Goal: Task Accomplishment & Management: Complete application form

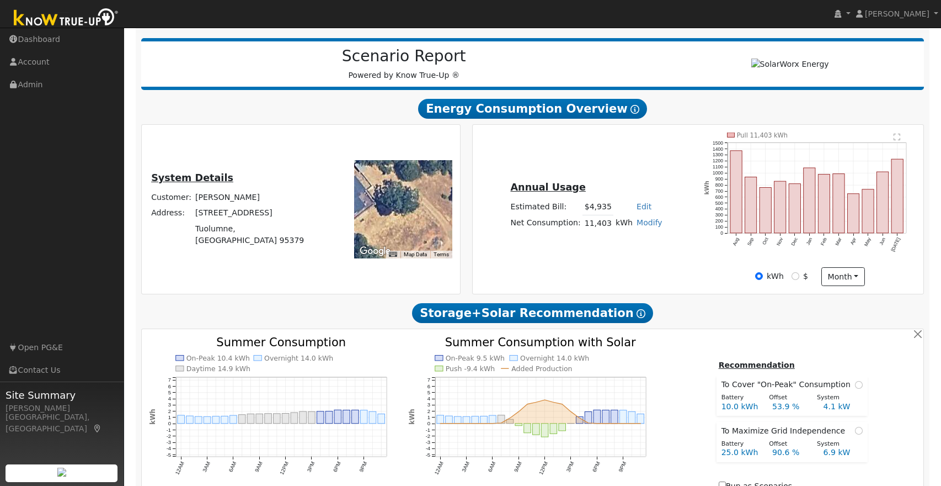
scroll to position [131, 0]
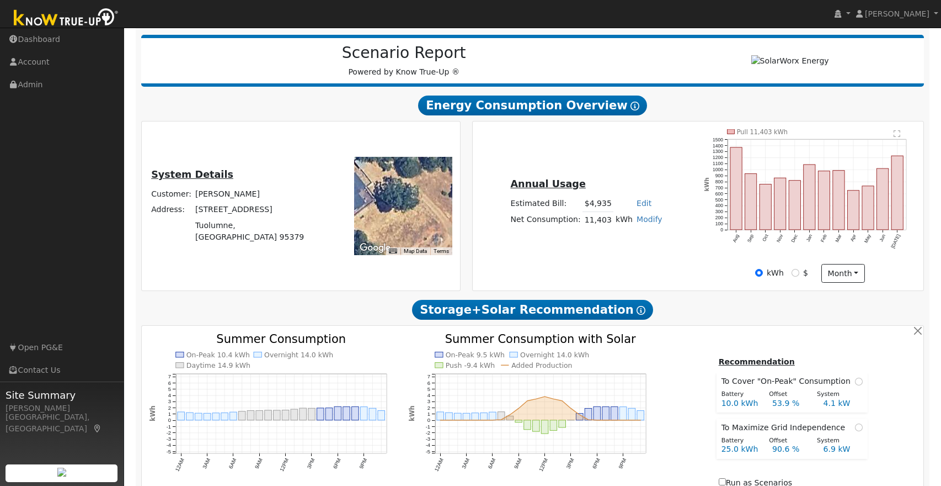
click at [772, 249] on icon "Pull 11,403 kWh Aug Sep Oct Nov Dec Jan Feb Mar Apr May Jun [DATE] 0 100 200 30…" at bounding box center [810, 196] width 212 height 134
click at [30, 84] on link "Admin" at bounding box center [62, 84] width 124 height 23
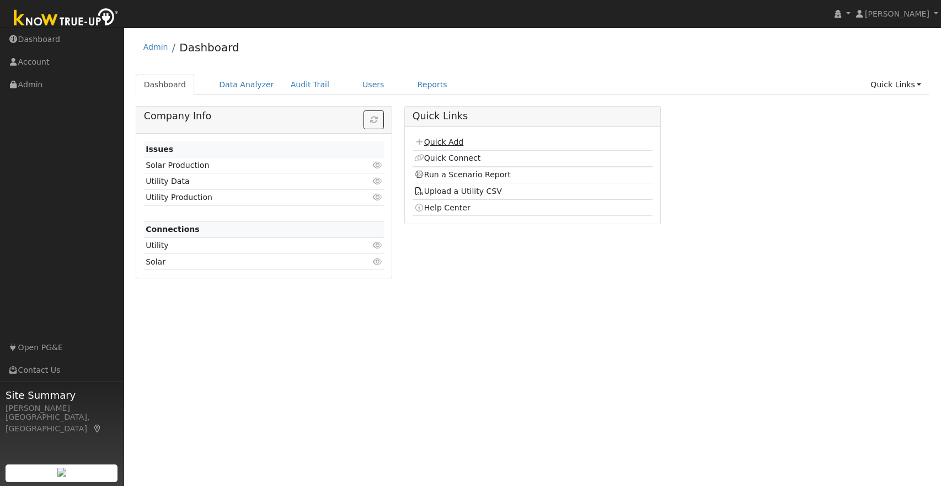
click at [449, 146] on link "Quick Add" at bounding box center [438, 141] width 49 height 9
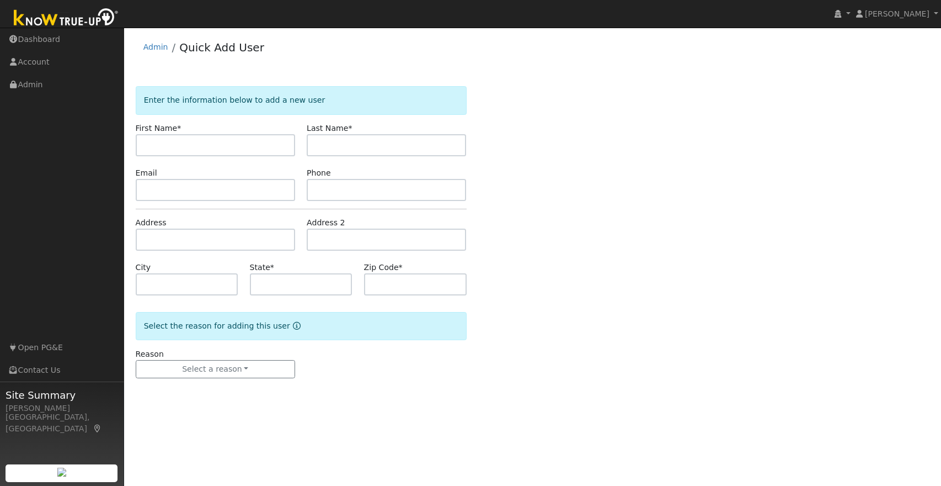
click at [226, 141] on input "text" at bounding box center [215, 145] width 159 height 22
type input "Justice G"
type input "Gilbert"
click at [217, 147] on input "Justice G" at bounding box center [215, 145] width 159 height 22
type input "Justice"
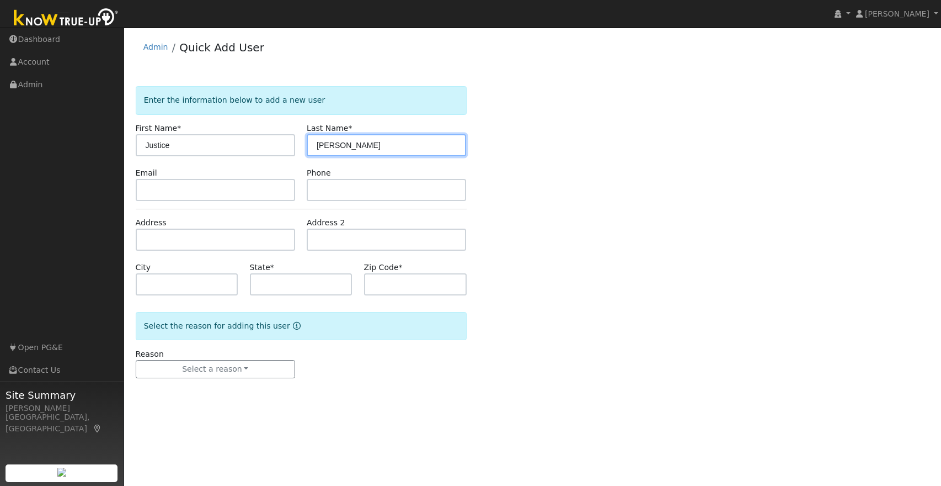
click at [341, 147] on input "Gilbert" at bounding box center [386, 145] width 159 height 22
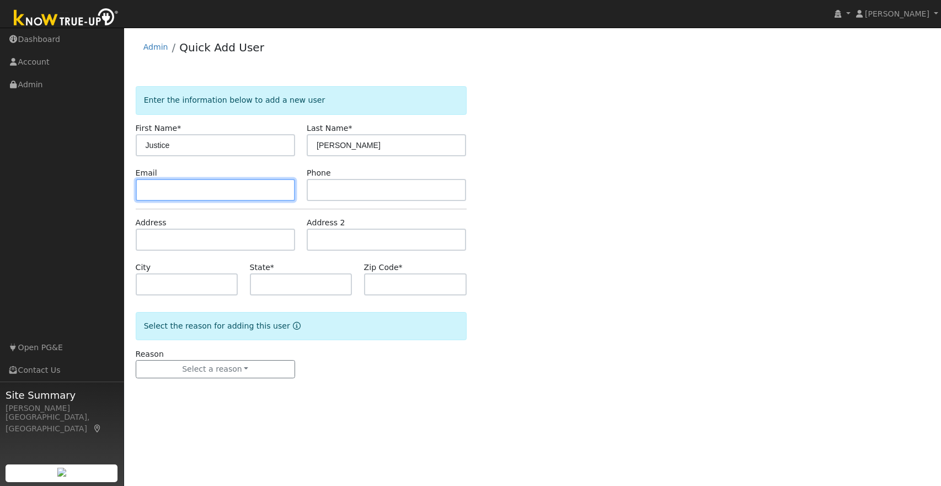
click at [167, 188] on input "text" at bounding box center [215, 190] width 159 height 22
type input "praetorian209@gmail.com"
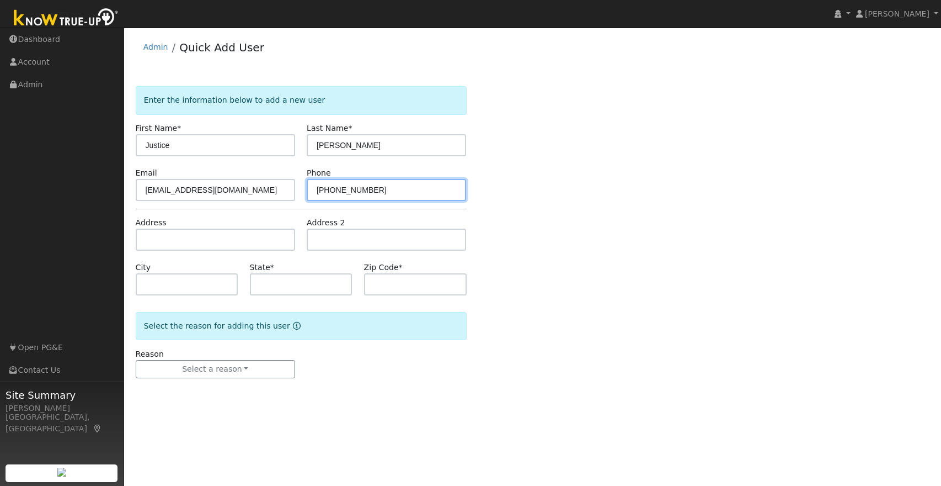
type input "209-454-6755"
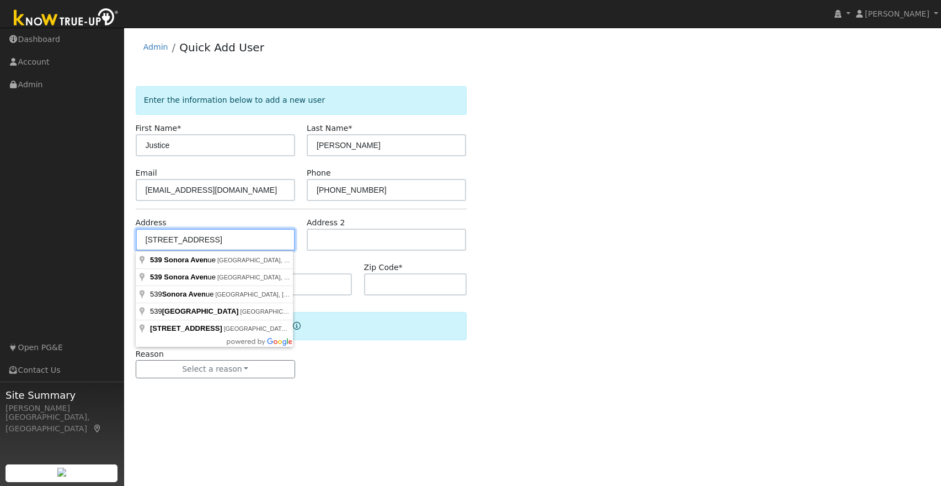
type input "539 Sonora Avenue"
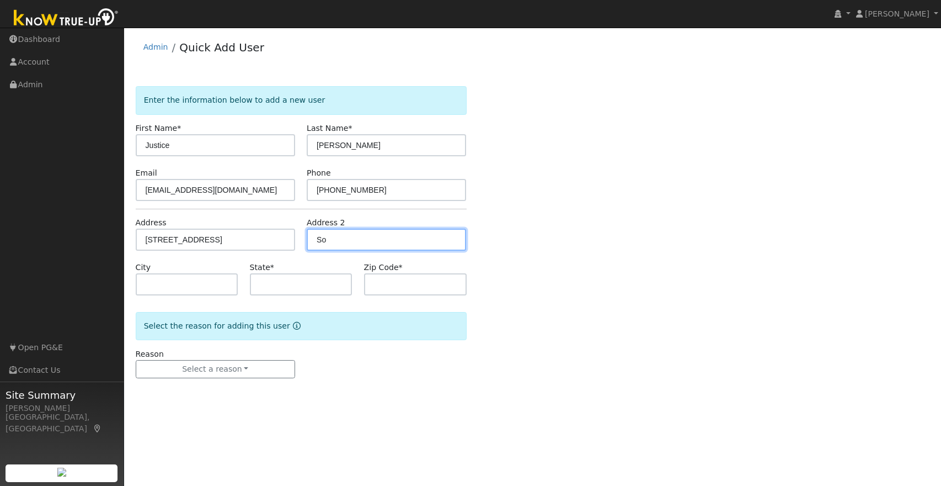
type input "S"
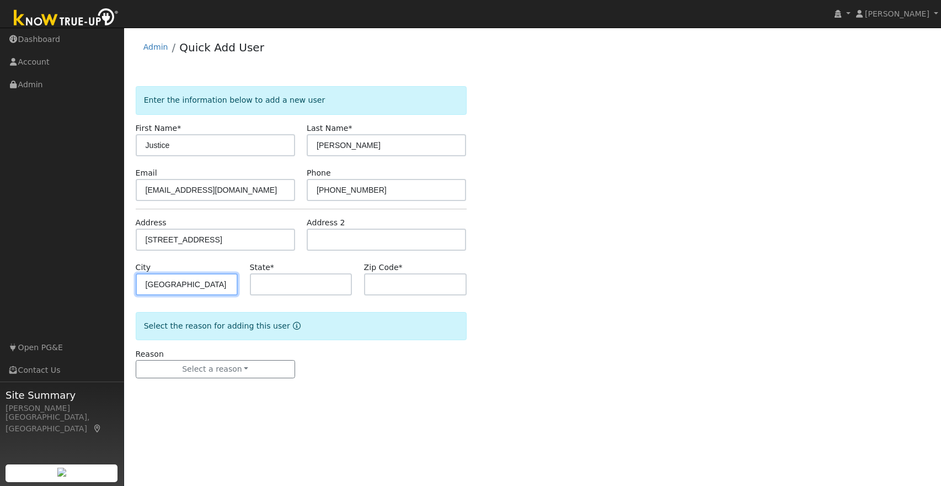
type input "Sonora"
type input "CA"
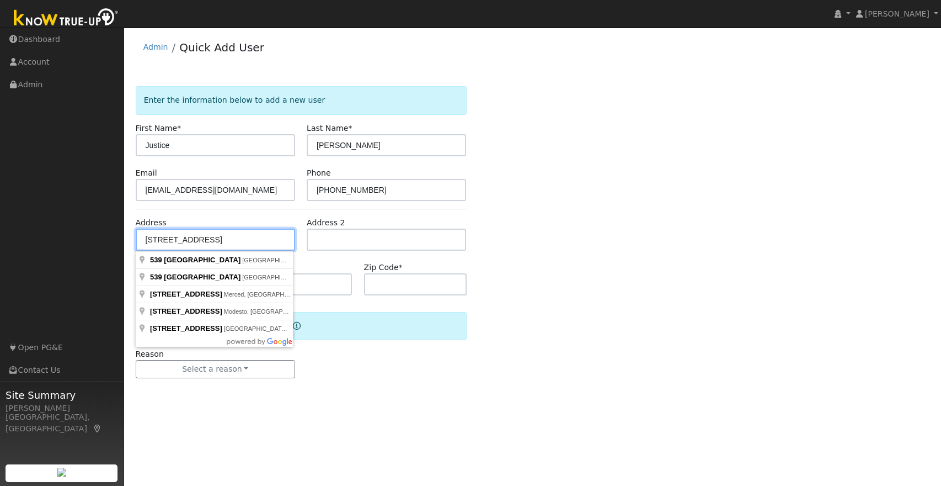
click at [223, 242] on input "539 Sonora Avenue" at bounding box center [215, 239] width 159 height 22
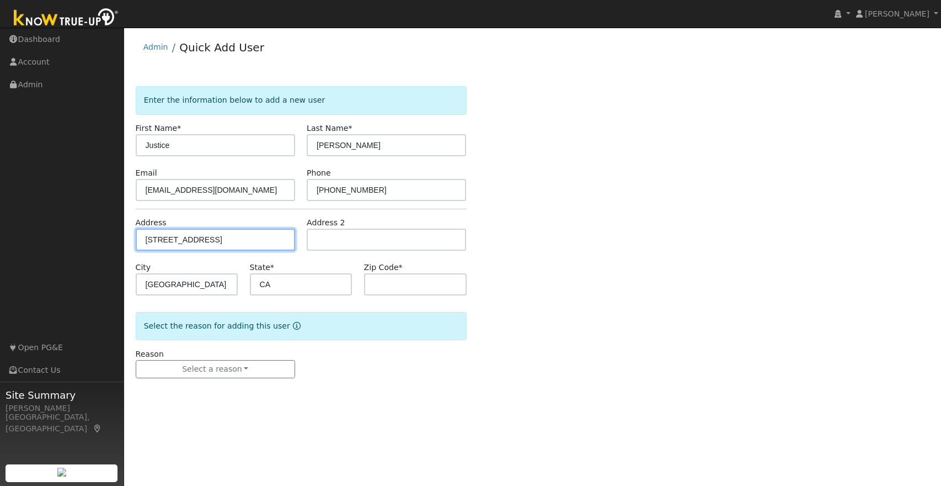
type input "539 Sonora Avenue"
type input "95370"
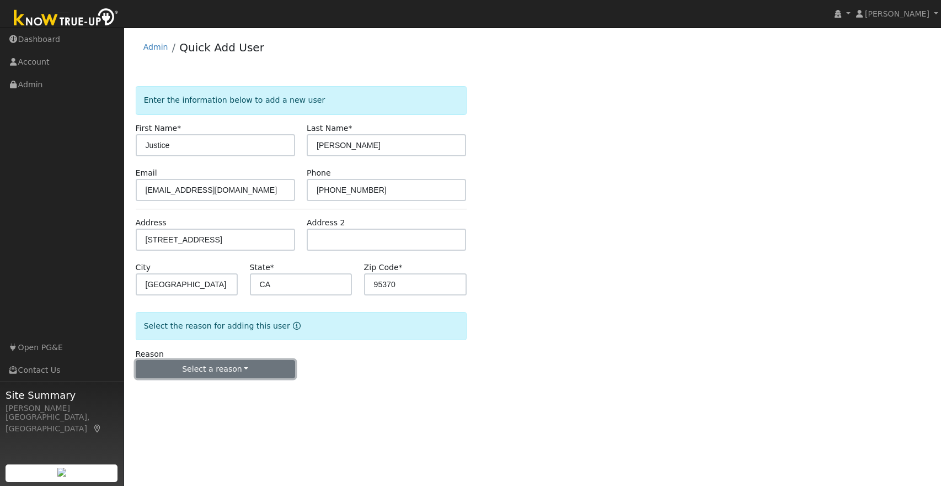
click at [193, 368] on button "Select a reason" at bounding box center [215, 369] width 159 height 19
click at [179, 395] on link "New lead" at bounding box center [197, 391] width 122 height 15
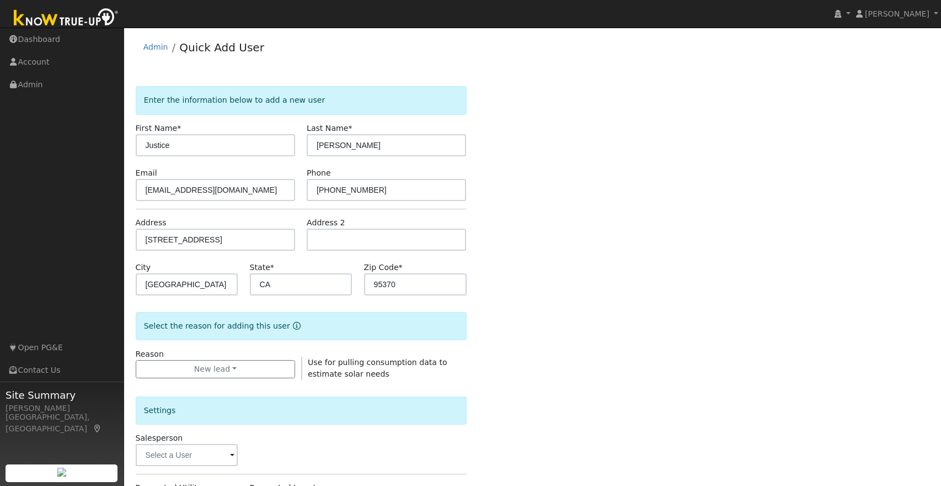
scroll to position [229, 0]
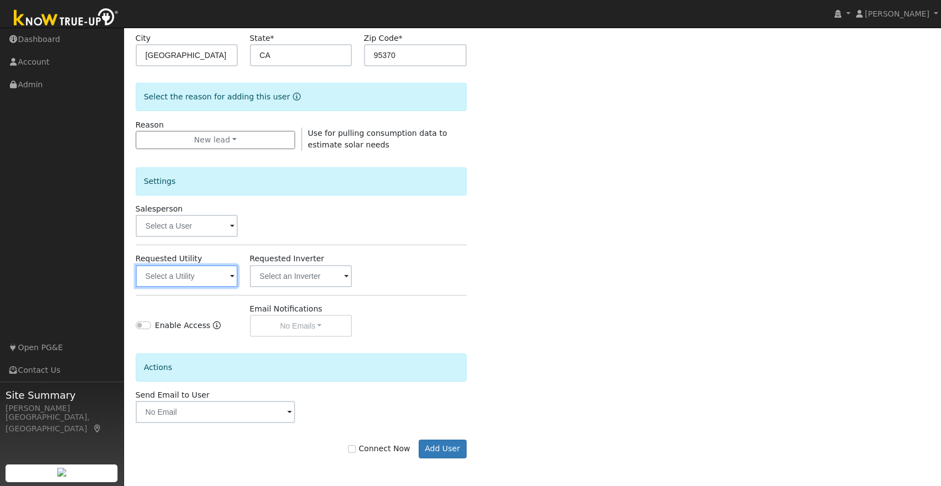
click at [194, 278] on input "text" at bounding box center [187, 276] width 103 height 22
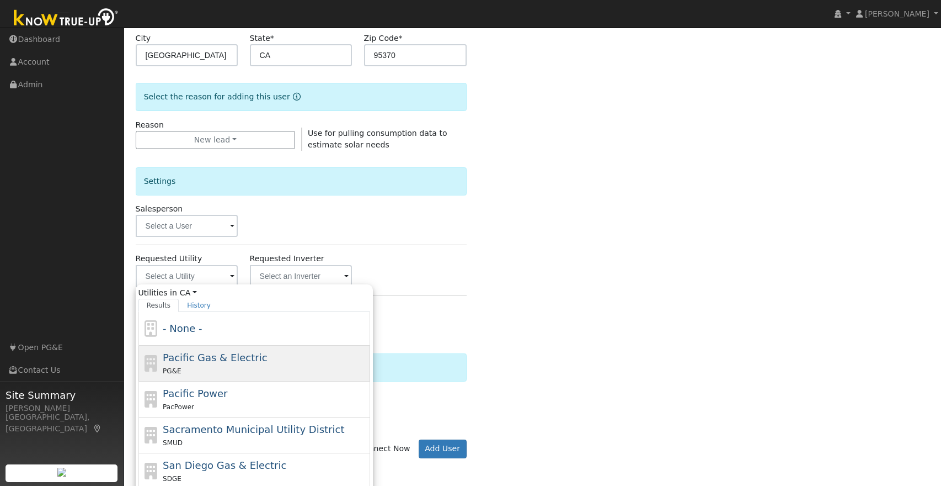
click at [207, 361] on span "Pacific Gas & Electric" at bounding box center [215, 357] width 104 height 12
type input "Pacific Gas & Electric"
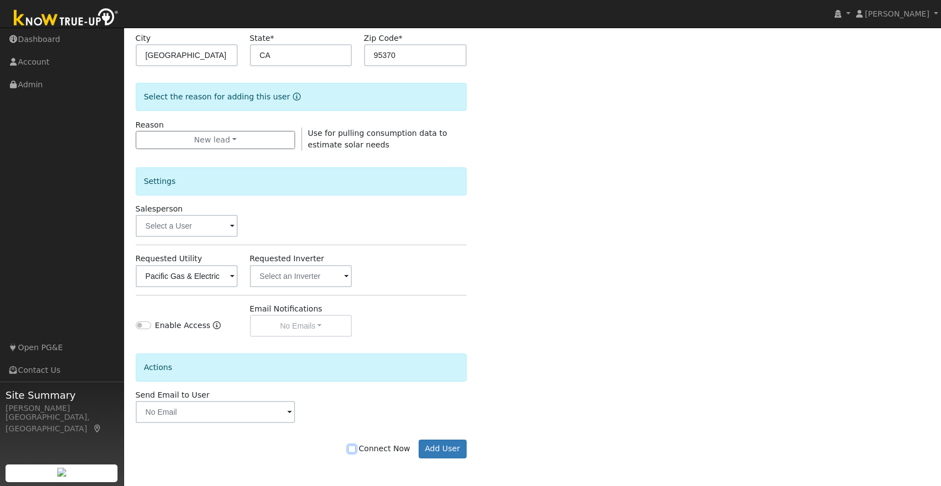
click at [356, 449] on input "Connect Now" at bounding box center [352, 449] width 8 height 8
checkbox input "true"
click at [447, 446] on button "Add User" at bounding box center [443, 448] width 48 height 19
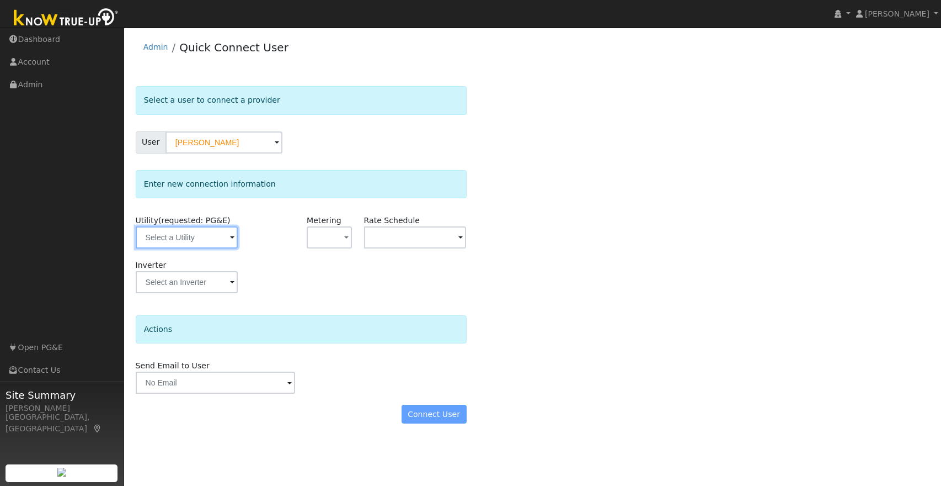
click at [177, 244] on input "text" at bounding box center [187, 237] width 103 height 22
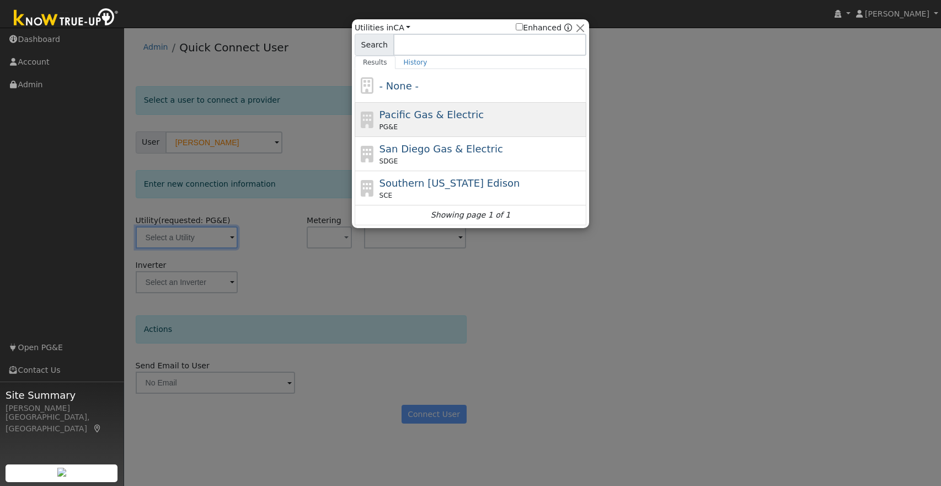
click at [477, 113] on div "Pacific Gas & Electric PG&E" at bounding box center [482, 119] width 205 height 25
type input "PG&E"
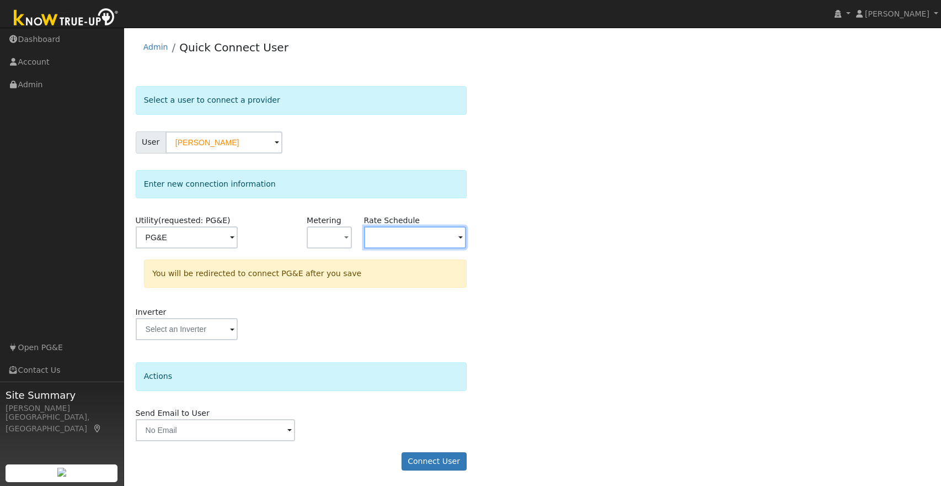
click at [238, 232] on input "text" at bounding box center [187, 237] width 103 height 22
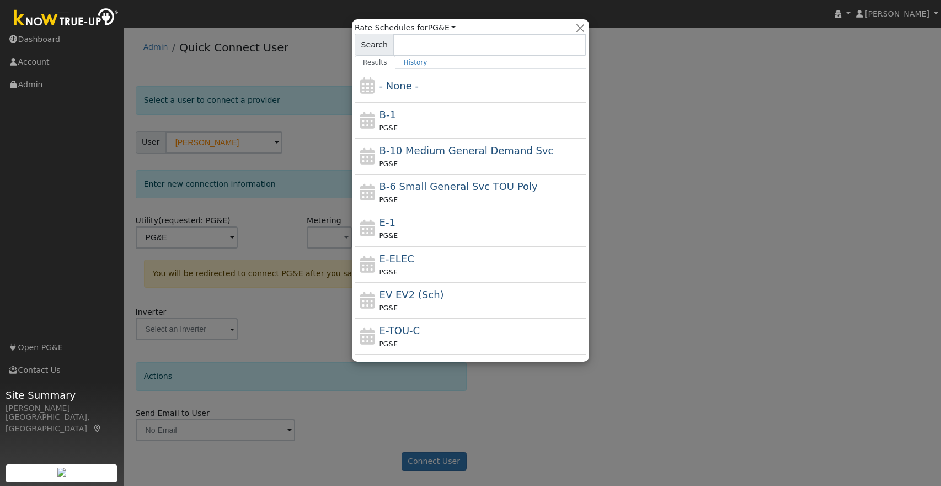
click at [398, 259] on span "E-ELEC" at bounding box center [397, 259] width 35 height 12
type input "E-ELEC"
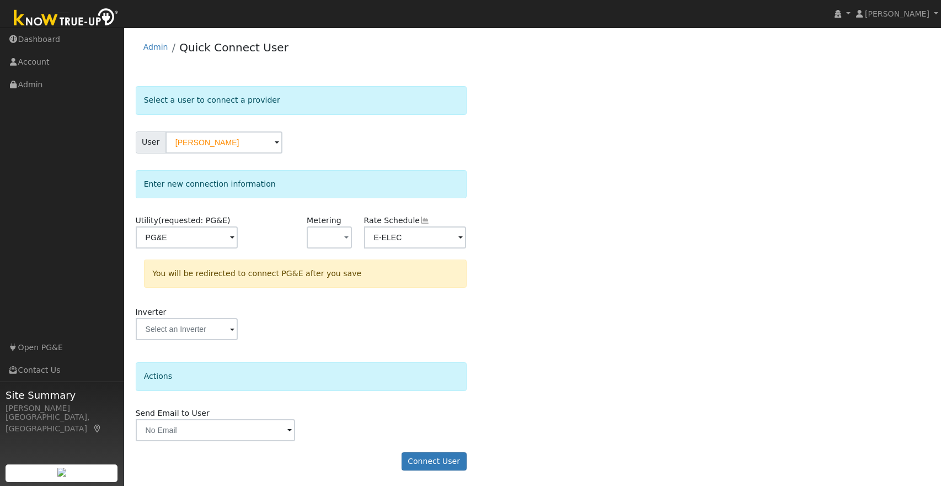
scroll to position [1, 0]
click at [417, 455] on button "Connect User" at bounding box center [434, 460] width 65 height 19
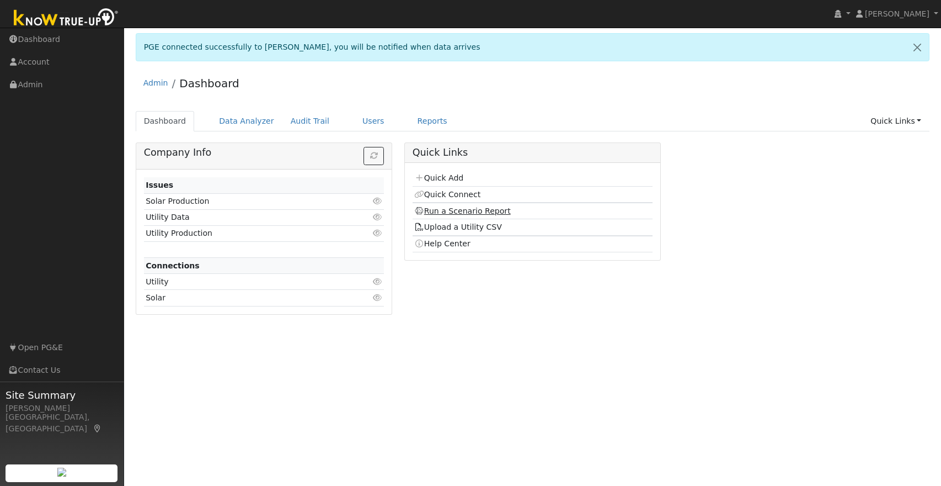
click at [477, 213] on link "Run a Scenario Report" at bounding box center [462, 210] width 97 height 9
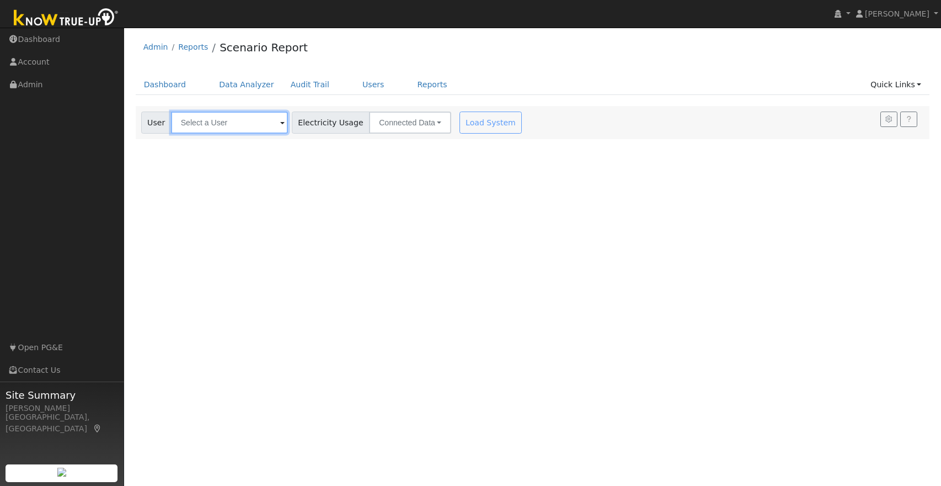
click at [212, 123] on input "text" at bounding box center [229, 122] width 117 height 22
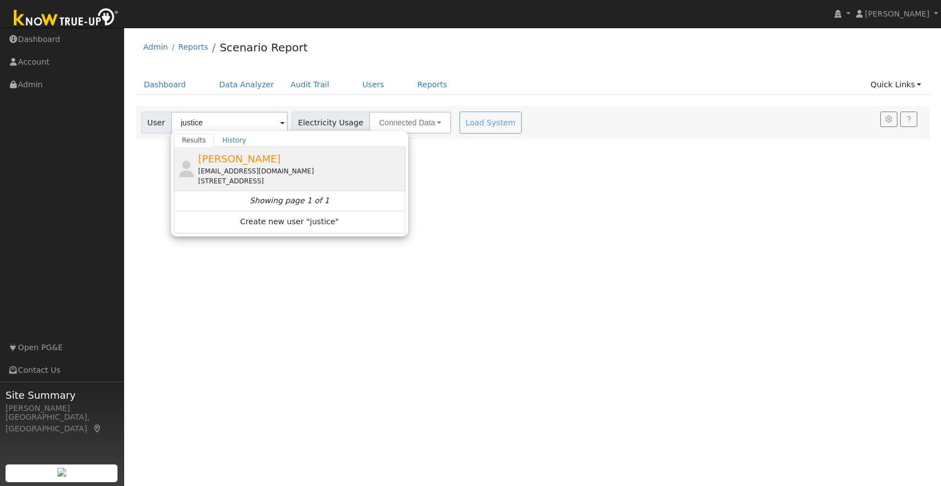
click at [247, 158] on span "Justice Gilbert" at bounding box center [239, 159] width 83 height 12
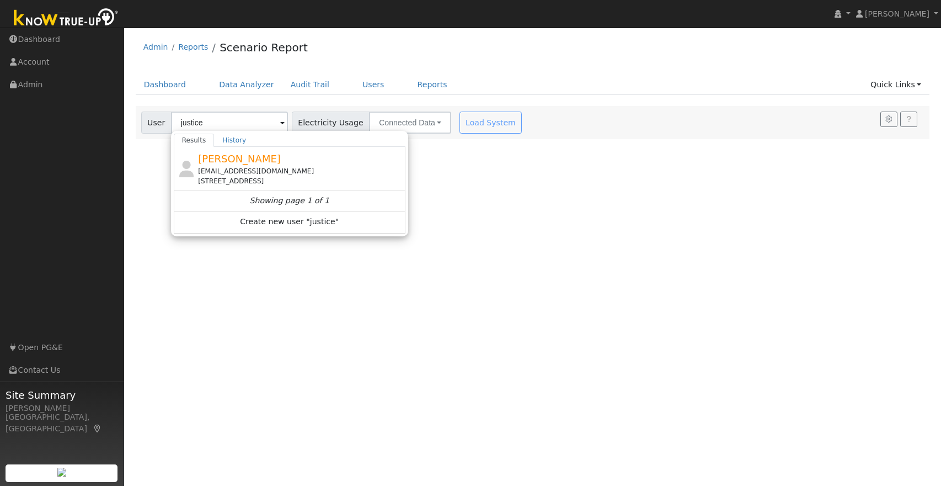
type input "Justice Gilbert"
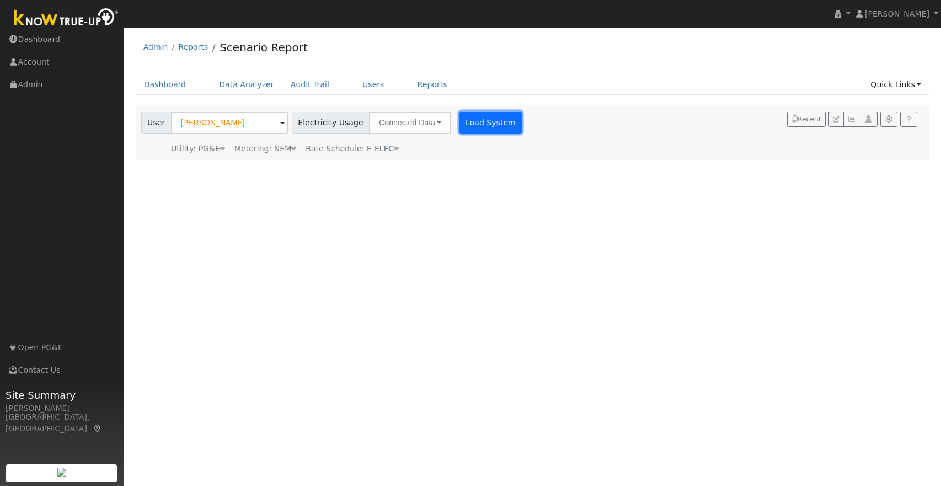
click at [460, 127] on button "Load System" at bounding box center [491, 122] width 63 height 22
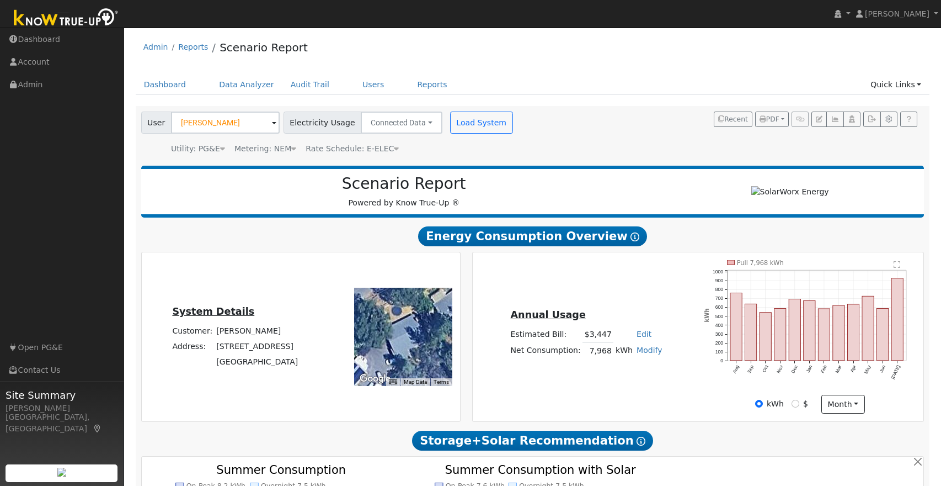
click at [884, 384] on icon "Pull 7,968 kWh Aug Sep Oct Nov Dec Jan Feb Mar Apr May Jun Jul 0 100 200 300 40…" at bounding box center [810, 327] width 212 height 134
